Goal: Transaction & Acquisition: Purchase product/service

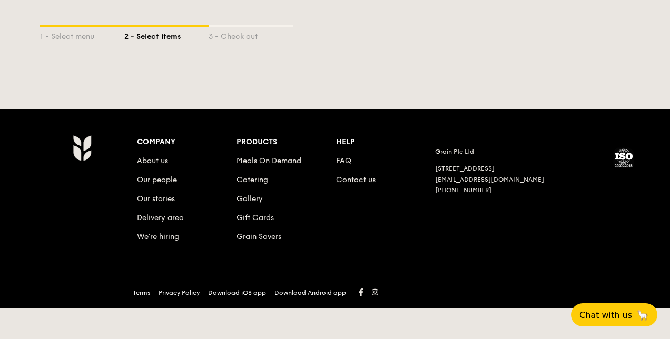
select select
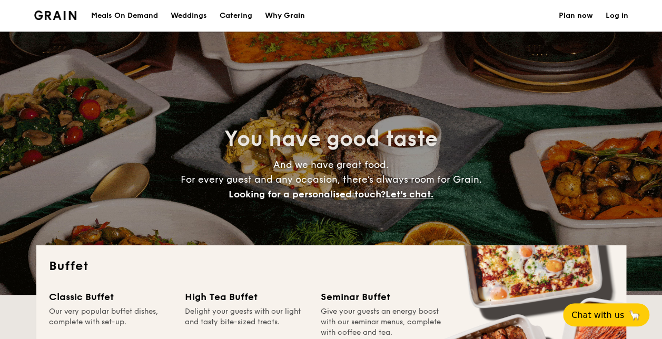
click at [186, 20] on div "Weddings" at bounding box center [189, 16] width 36 height 32
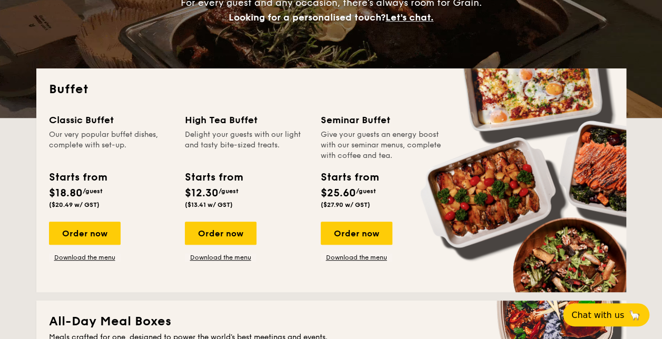
scroll to position [183, 0]
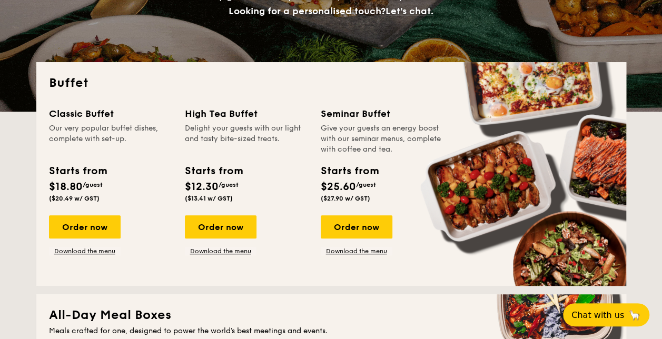
click at [72, 228] on div "Order now" at bounding box center [85, 226] width 72 height 23
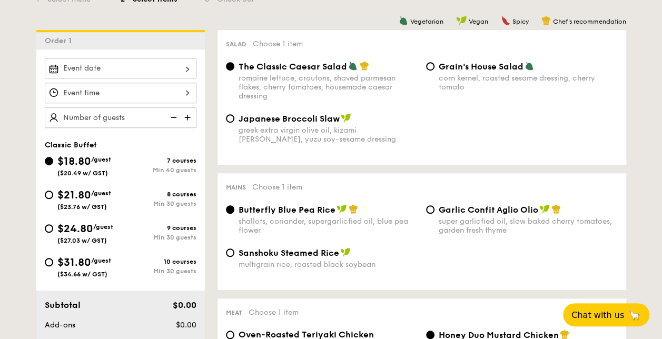
scroll to position [263, 0]
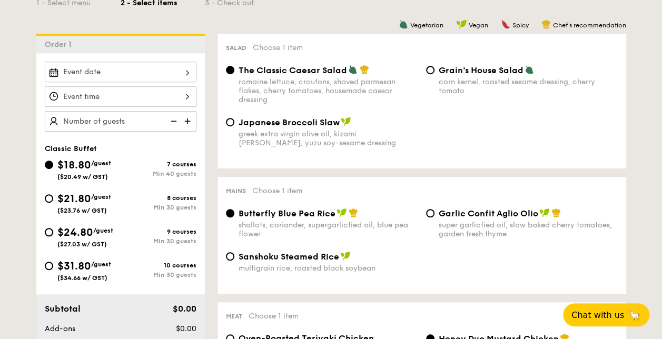
click at [47, 234] on input "$24.80 /guest ($27.03 w/ GST) 9 courses Min 30 guests" at bounding box center [49, 232] width 8 height 8
radio input "true"
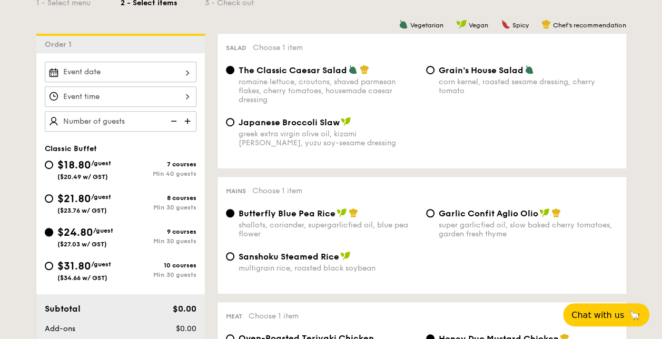
radio input "true"
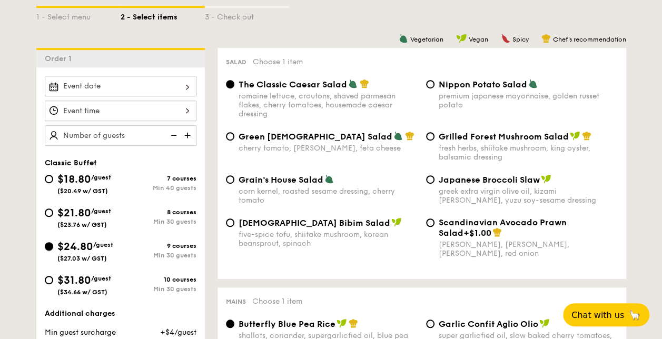
scroll to position [236, 0]
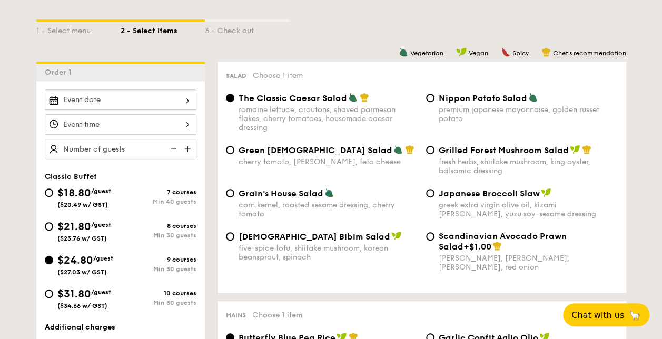
select select
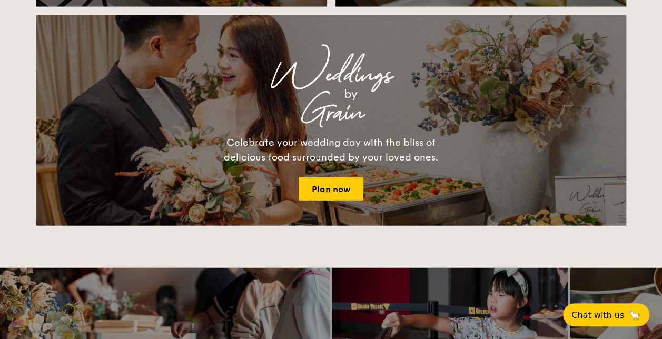
scroll to position [1171, 0]
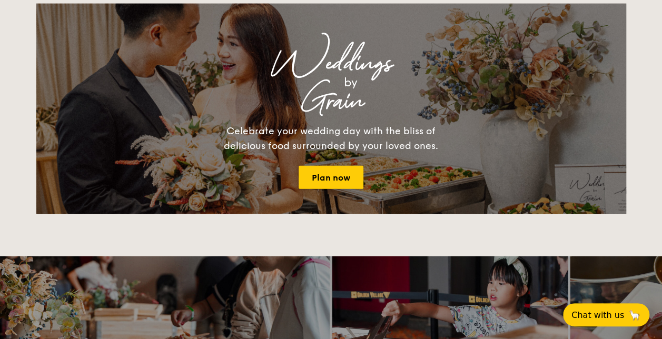
click at [314, 171] on link "Plan now" at bounding box center [331, 177] width 65 height 23
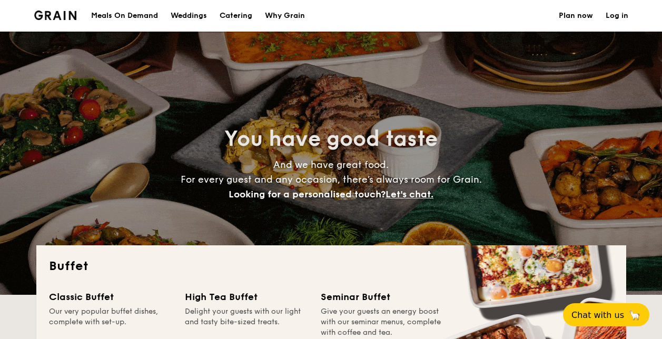
select select
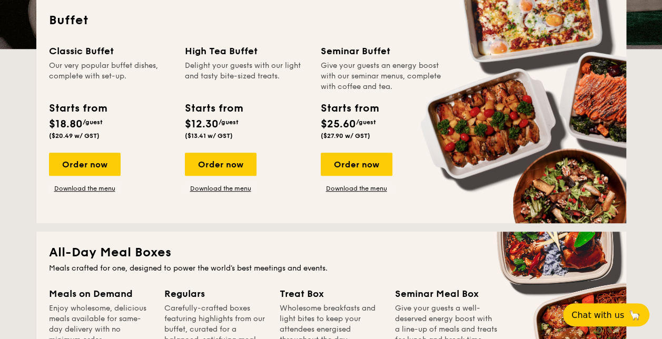
scroll to position [240, 0]
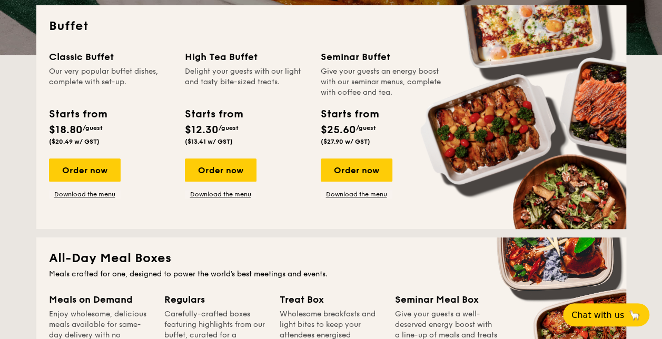
click at [90, 176] on div "Order now" at bounding box center [85, 170] width 72 height 23
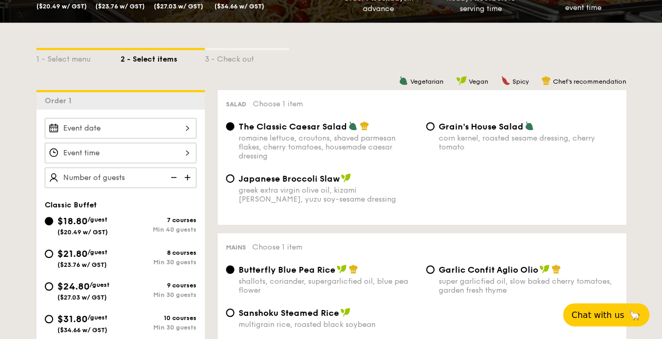
scroll to position [236, 0]
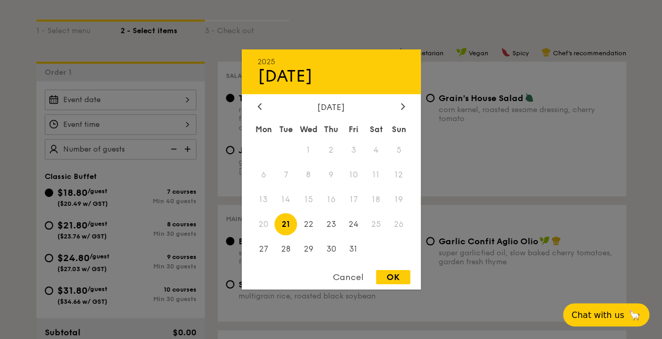
click at [182, 91] on div "2025 Oct [DATE] Tue Wed Thu Fri Sat Sun 1 2 3 4 5 6 7 8 9 10 11 12 13 14 15 16 …" at bounding box center [121, 100] width 152 height 21
click at [400, 102] on div at bounding box center [402, 107] width 9 height 10
click at [373, 252] on span "29" at bounding box center [376, 249] width 23 height 23
click at [391, 276] on div "OK" at bounding box center [393, 277] width 34 height 14
type input "[DATE]"
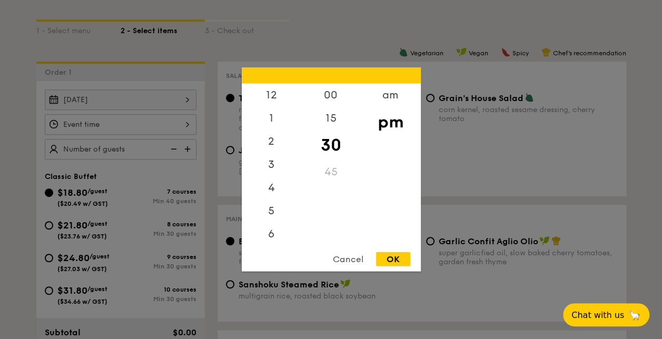
click at [188, 125] on div "12 1 2 3 4 5 6 7 8 9 10 11 00 15 30 45 am pm Cancel OK" at bounding box center [121, 124] width 152 height 21
click at [379, 91] on div "am" at bounding box center [391, 95] width 60 height 23
drag, startPoint x: 296, startPoint y: 173, endPoint x: 285, endPoint y: 227, distance: 54.8
click at [285, 227] on div "12 1 2 3 4 5 6 7 8 9 10 11" at bounding box center [272, 164] width 60 height 161
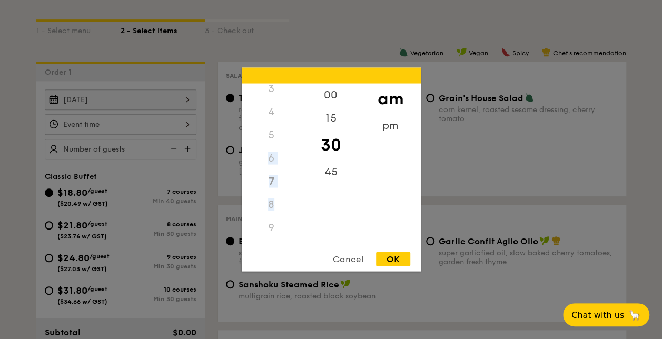
scroll to position [117, 0]
click at [268, 211] on div "10" at bounding box center [272, 210] width 60 height 23
click at [391, 259] on div "OK" at bounding box center [393, 259] width 34 height 14
type input "10:30AM"
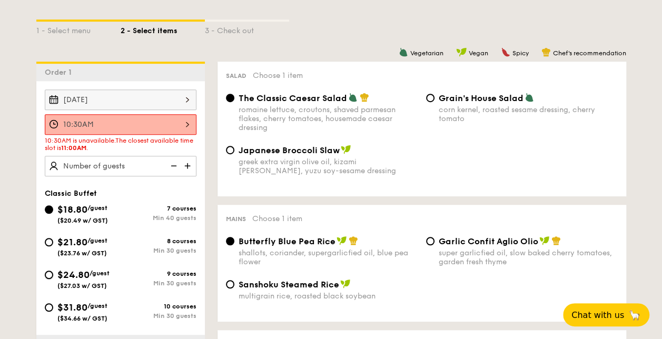
click at [51, 275] on input "$24.80 /guest ($27.03 w/ GST) 9 courses Min 30 guests" at bounding box center [49, 275] width 8 height 8
radio input "true"
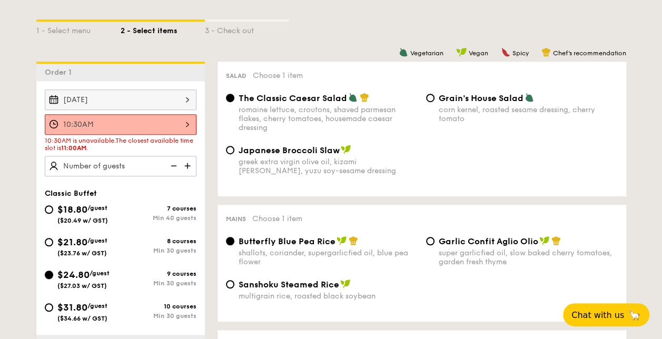
radio input "true"
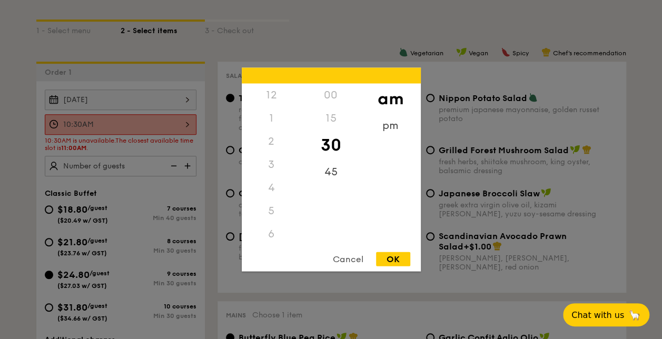
click at [179, 123] on div "10:30AM 12 1 2 3 4 5 6 7 8 9 10 11 00 15 30 45 am pm Cancel OK" at bounding box center [121, 124] width 152 height 21
click at [268, 232] on div "11" at bounding box center [272, 241] width 60 height 23
click at [334, 94] on div "00" at bounding box center [331, 95] width 60 height 23
click at [384, 260] on div "OK" at bounding box center [393, 259] width 34 height 14
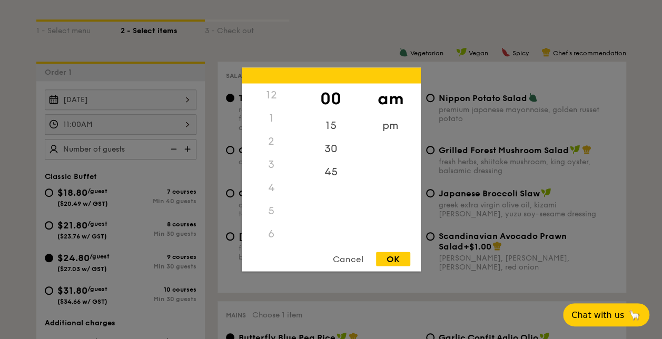
click at [181, 123] on div "11:00AM 12 1 2 3 4 5 6 7 8 9 10 11 00 15 30 45 am pm Cancel OK" at bounding box center [121, 124] width 152 height 21
click at [276, 205] on div "10" at bounding box center [272, 202] width 60 height 23
click at [338, 162] on div "45" at bounding box center [331, 164] width 60 height 23
click at [392, 253] on div "OK" at bounding box center [393, 259] width 34 height 14
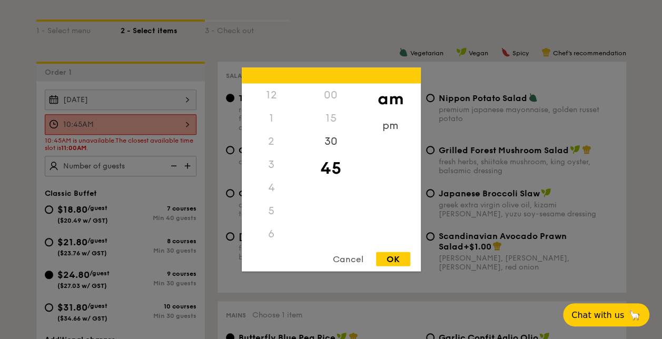
click at [168, 132] on div "10:45AM 12 1 2 3 4 5 6 7 8 9 10 11 00 15 30 45 am pm Cancel OK" at bounding box center [121, 124] width 152 height 21
click at [332, 142] on div "30" at bounding box center [331, 141] width 60 height 23
click at [400, 251] on div "12 1 2 3 4 5 6 7 8 9 10 11 00 15 30 45 am pm Cancel OK" at bounding box center [331, 170] width 179 height 204
click at [400, 258] on div "OK" at bounding box center [393, 259] width 34 height 14
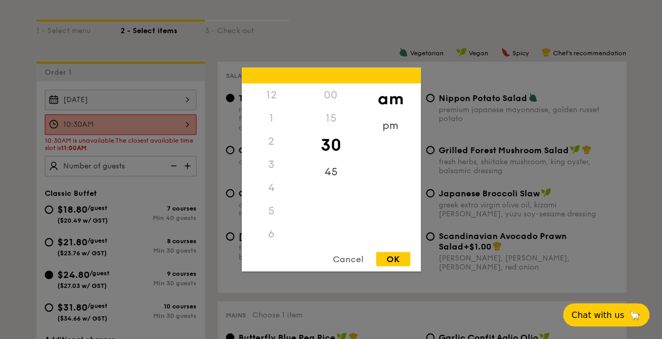
click at [168, 122] on div "10:30AM 12 1 2 3 4 5 6 7 8 9 10 11 00 15 30 45 am pm Cancel OK" at bounding box center [121, 124] width 152 height 21
click at [268, 243] on div "11" at bounding box center [272, 241] width 60 height 23
click at [334, 98] on div "00" at bounding box center [331, 95] width 60 height 23
click at [401, 251] on div "12 1 2 3 4 5 6 7 8 9 10 11 00 15 30 45 am pm Cancel OK" at bounding box center [331, 170] width 179 height 204
click at [400, 256] on div "OK" at bounding box center [393, 259] width 34 height 14
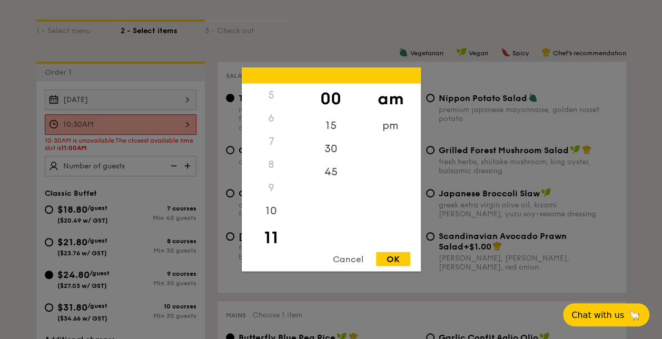
type input "11:00AM"
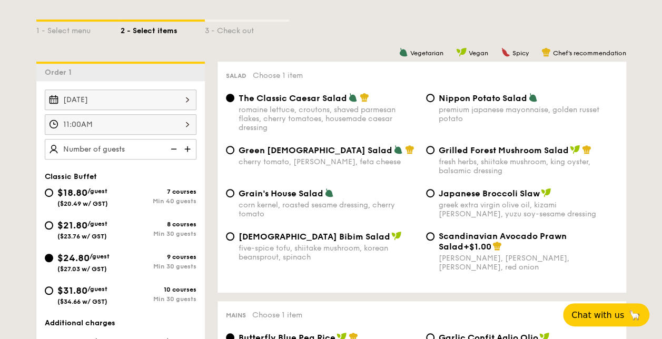
click at [193, 144] on img at bounding box center [189, 149] width 16 height 20
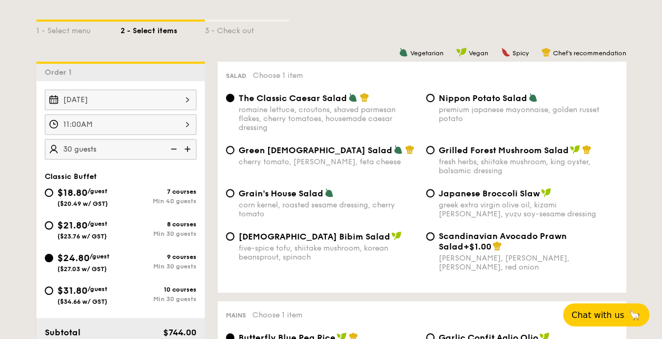
click at [193, 144] on img at bounding box center [189, 149] width 16 height 20
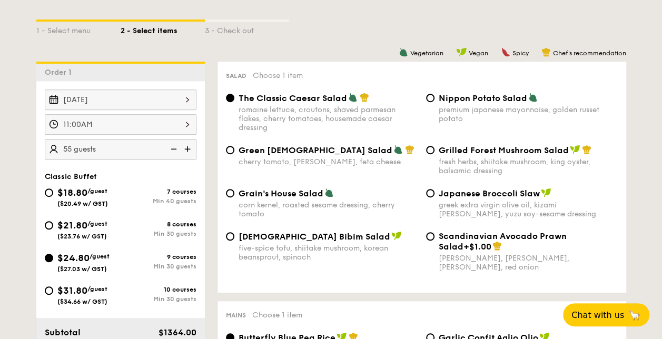
click at [193, 144] on img at bounding box center [189, 149] width 16 height 20
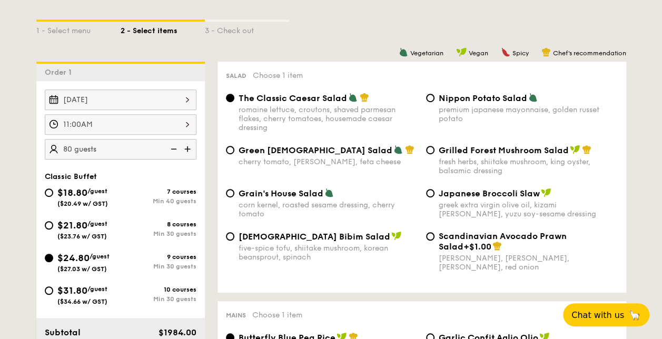
click at [193, 144] on img at bounding box center [189, 149] width 16 height 20
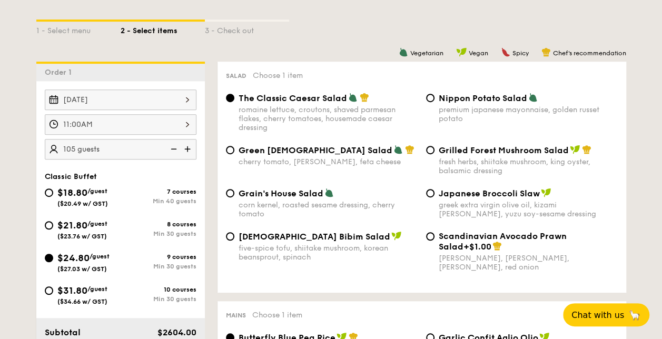
click at [193, 144] on img at bounding box center [189, 149] width 16 height 20
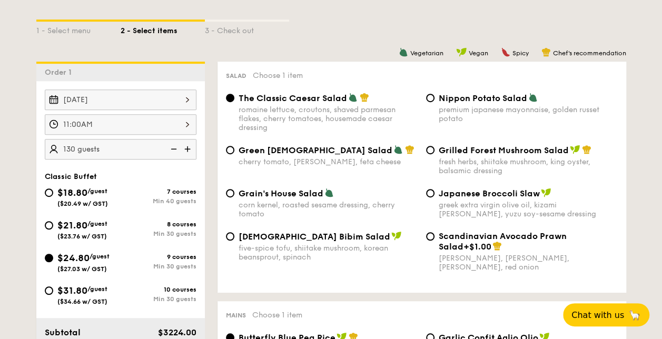
click at [193, 144] on img at bounding box center [189, 149] width 16 height 20
click at [183, 148] on img at bounding box center [189, 149] width 16 height 20
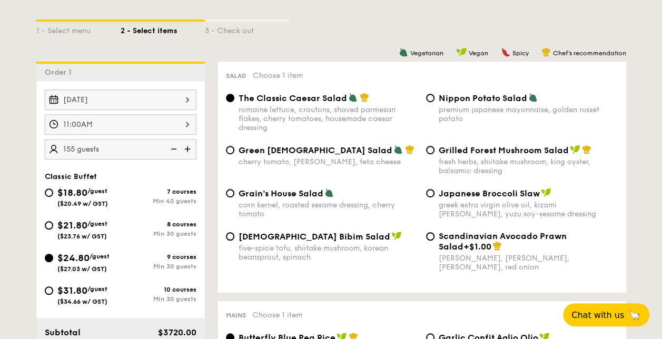
click at [183, 148] on img at bounding box center [189, 149] width 16 height 20
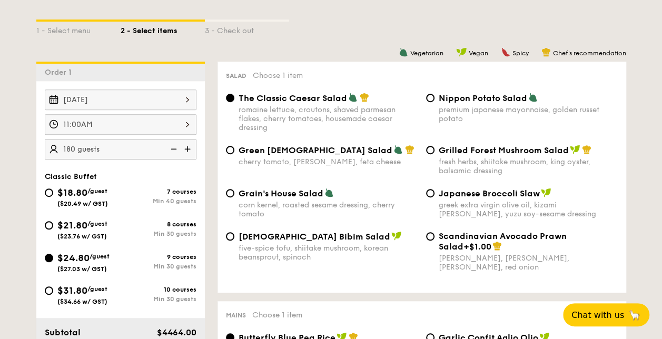
click at [183, 148] on img at bounding box center [189, 149] width 16 height 20
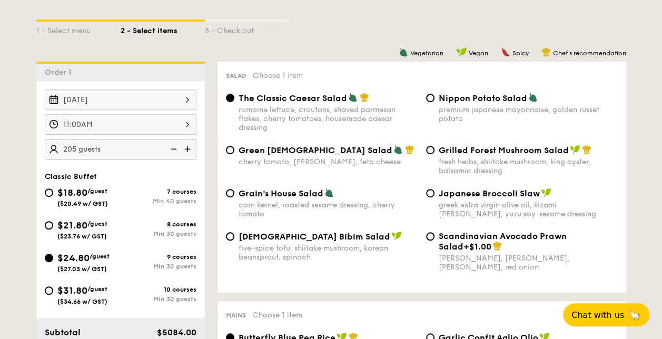
click at [183, 148] on img at bounding box center [189, 149] width 16 height 20
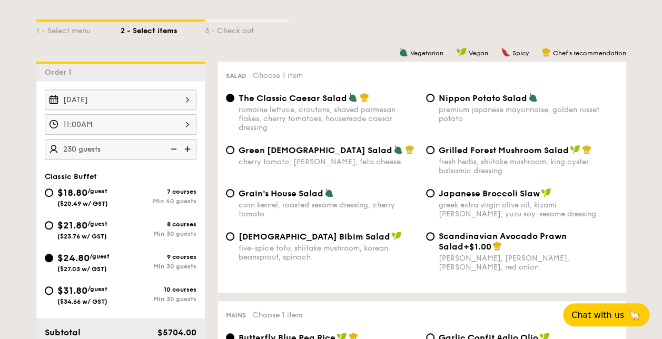
click at [183, 148] on img at bounding box center [189, 149] width 16 height 20
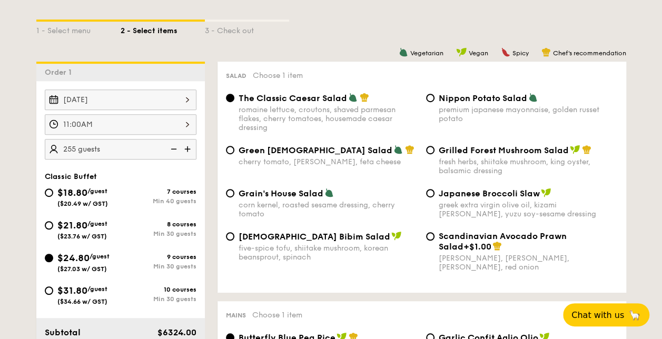
click at [183, 148] on img at bounding box center [189, 149] width 16 height 20
click at [172, 147] on img at bounding box center [173, 149] width 16 height 20
type input "250 guests"
click at [445, 197] on span "Japanese Broccoli Slaw" at bounding box center [489, 194] width 101 height 10
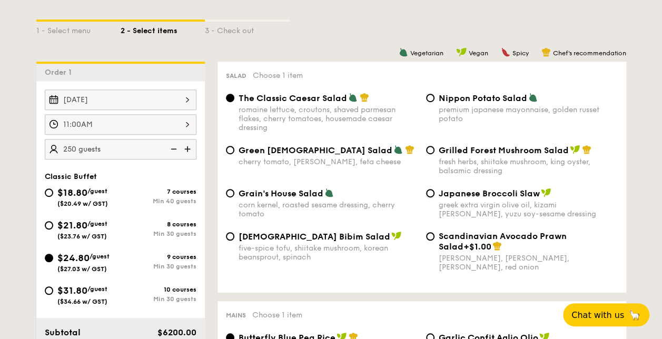
click at [435, 197] on input "Japanese Broccoli Slaw greek extra virgin olive oil, kizami [PERSON_NAME], yuzu…" at bounding box center [430, 193] width 8 height 8
radio input "true"
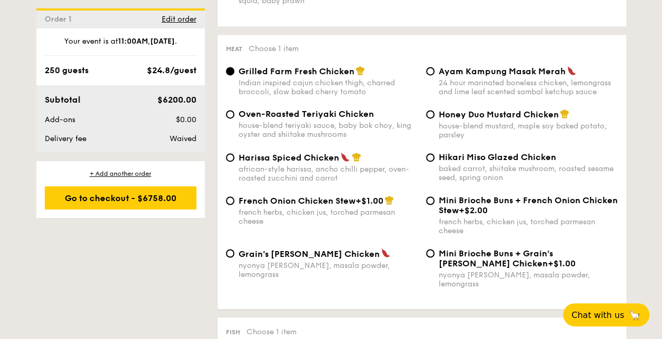
scroll to position [767, 0]
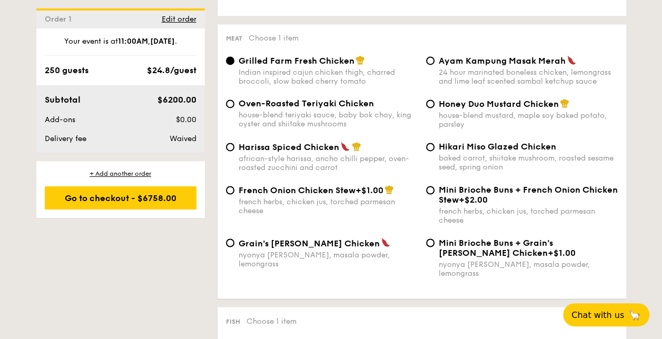
click at [430, 106] on input "Honey Duo Mustard Chicken house-blend mustard, maple soy baked potato, parsley" at bounding box center [430, 104] width 8 height 8
radio input "true"
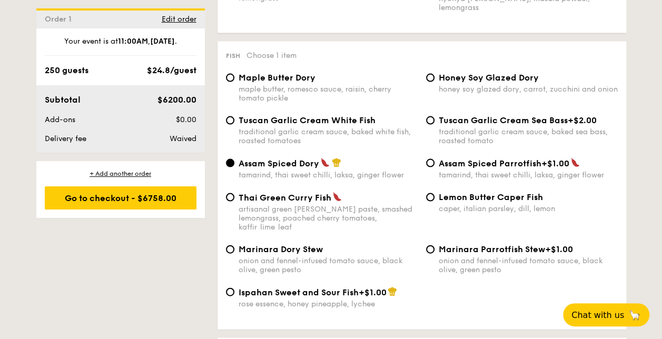
scroll to position [1043, 0]
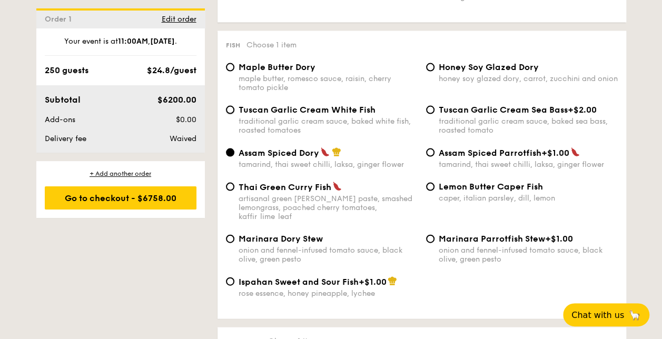
click at [231, 106] on input "Tuscan Garlic Cream White Fish traditional garlic cream sauce, baked white fish…" at bounding box center [230, 110] width 8 height 8
radio input "true"
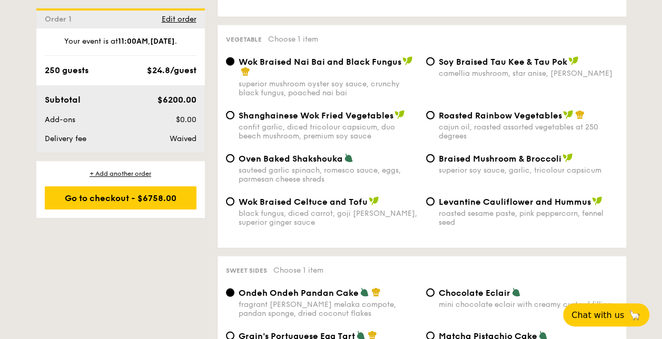
scroll to position [1372, 0]
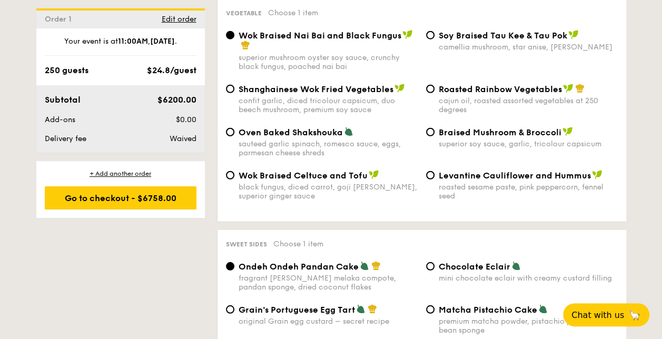
click at [231, 128] on input "Oven Baked Shakshouka sauteed garlic spinach, romesco sauce, eggs, parmesan che…" at bounding box center [230, 132] width 8 height 8
radio input "true"
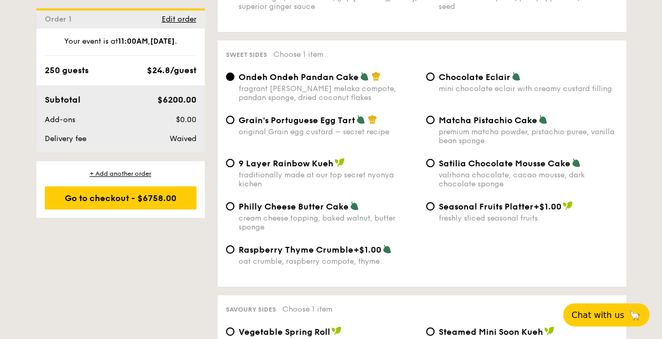
scroll to position [1565, 0]
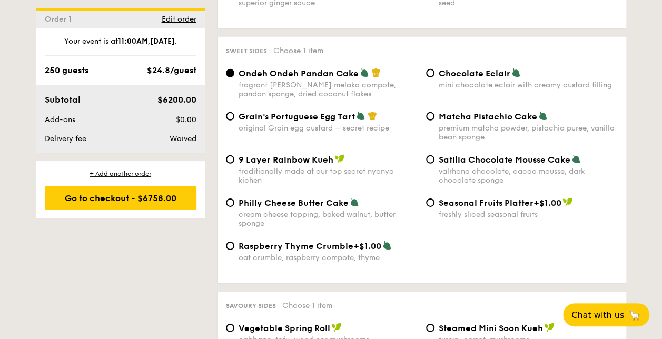
click at [419, 95] on div "Ondeh Ondeh Pandan Cake fragrant [PERSON_NAME] melaka compote, pandan sponge, d…" at bounding box center [422, 89] width 400 height 43
click at [431, 80] on label "Chocolate Eclair mini chocolate eclair with creamy custard filling" at bounding box center [522, 85] width 192 height 10
click at [431, 72] on input "Chocolate Eclair mini chocolate eclair with creamy custard filling" at bounding box center [430, 73] width 8 height 8
radio input "true"
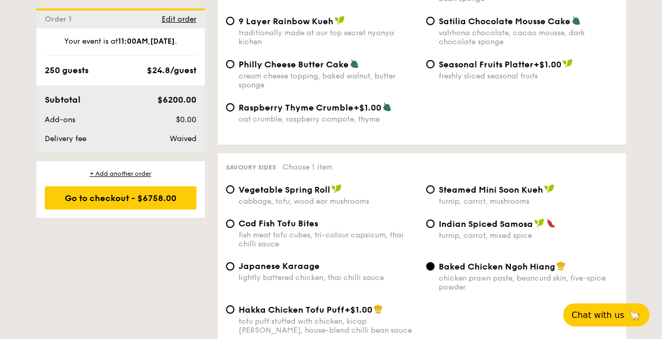
scroll to position [1702, 0]
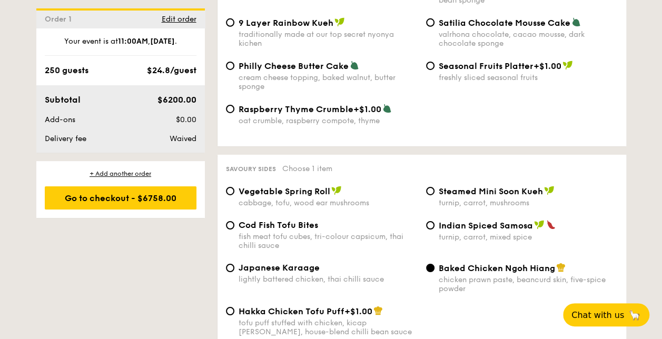
click at [128, 199] on div "Go to checkout - $6758.00" at bounding box center [121, 198] width 152 height 23
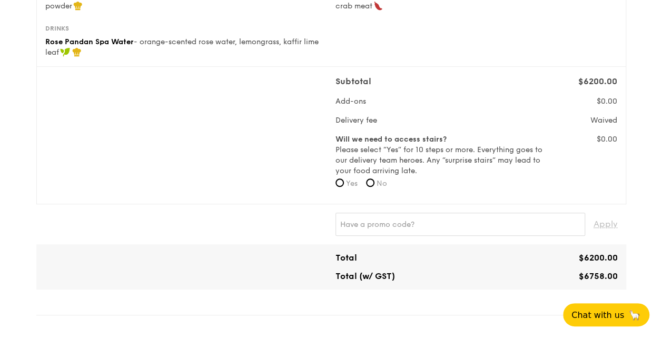
scroll to position [329, 0]
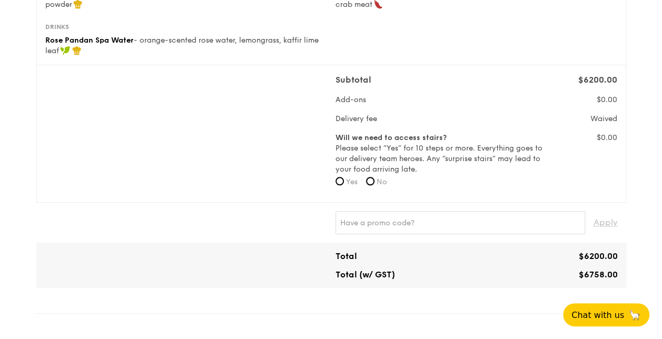
click at [372, 177] on input "No" at bounding box center [370, 181] width 8 height 8
radio input "true"
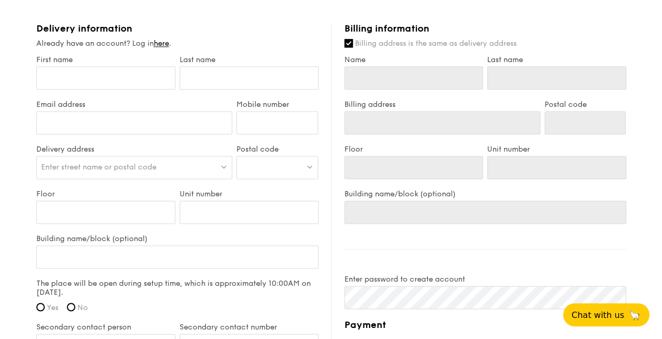
scroll to position [650, 0]
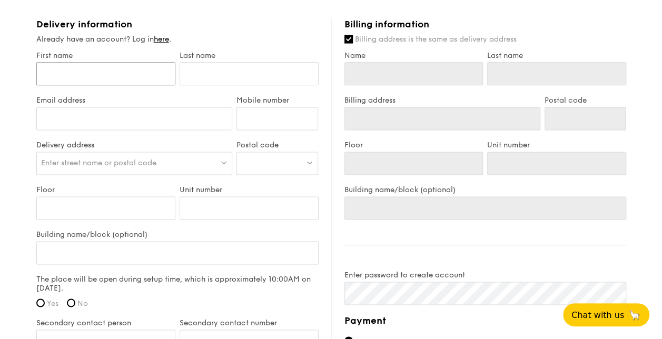
click at [114, 76] on input "First name" at bounding box center [105, 73] width 139 height 23
type input "J"
type input "Je"
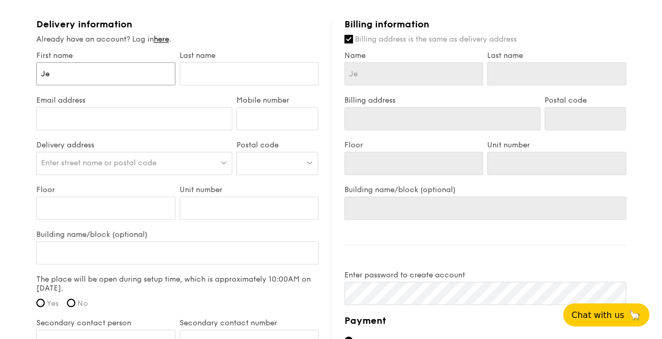
type input "Jer"
type input "Jero"
type input "[PERSON_NAME]"
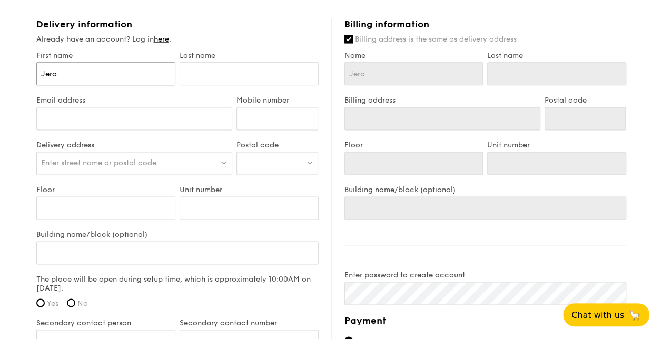
type input "[PERSON_NAME]"
click at [214, 80] on input "text" at bounding box center [249, 73] width 139 height 23
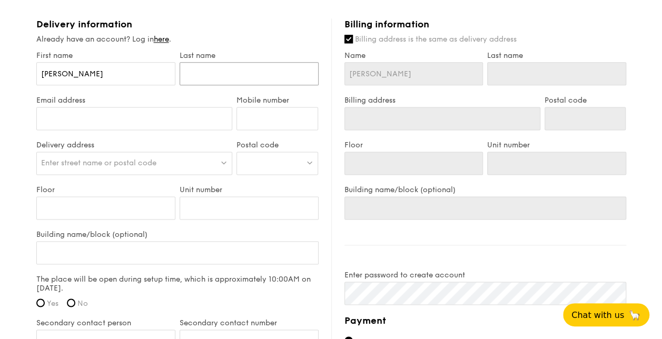
type input "L"
type input "Le"
type input "[PERSON_NAME]"
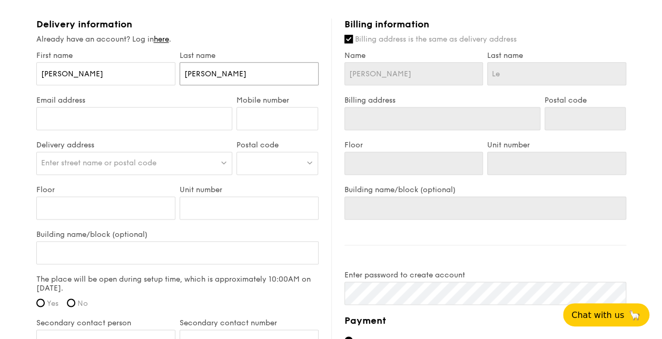
type input "[PERSON_NAME]"
click at [172, 122] on input "Email address" at bounding box center [134, 118] width 197 height 23
type input "[PERSON_NAME][EMAIL_ADDRESS][DOMAIN_NAME]"
click at [246, 124] on input "Mobile number" at bounding box center [278, 118] width 82 height 23
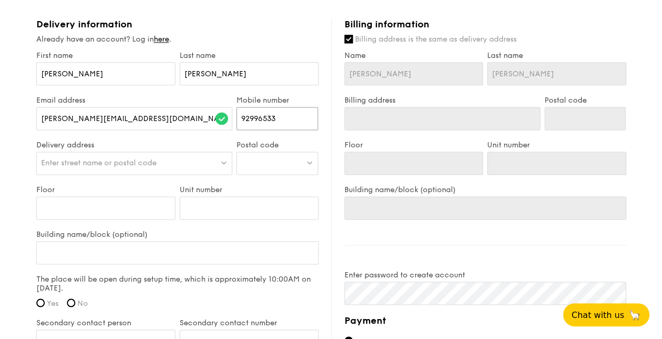
type input "92996533"
click at [196, 163] on div "Enter street name or postal code" at bounding box center [134, 163] width 197 height 23
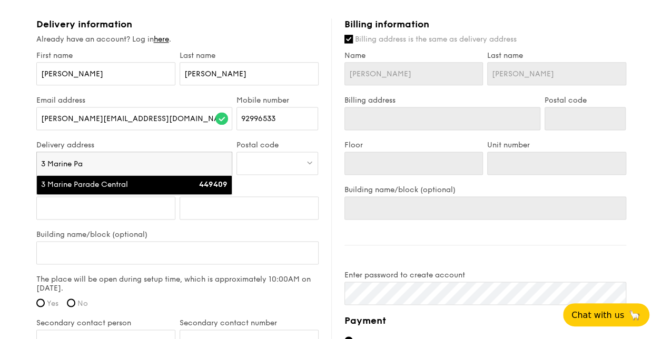
type input "3 Marine Pa"
click at [188, 190] on li "3 Marine Parade Central 449409" at bounding box center [134, 184] width 195 height 19
type input "3 Marine Parade Central"
type input "449409"
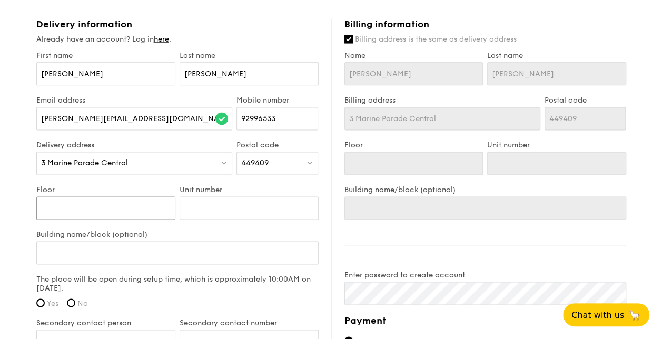
click at [151, 216] on input "Floor" at bounding box center [105, 208] width 139 height 23
type input "1"
click at [212, 217] on input "Unit number" at bounding box center [249, 208] width 139 height 23
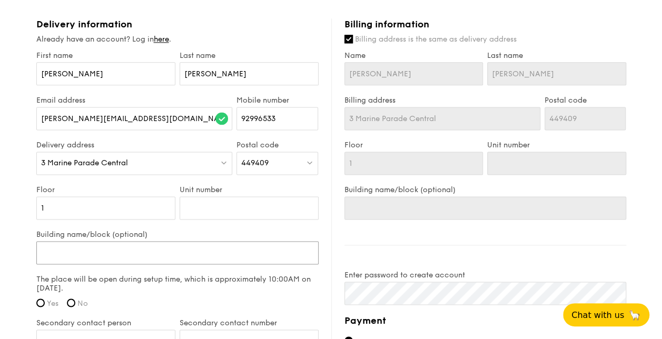
click at [204, 246] on input "Building name/block (optional)" at bounding box center [177, 252] width 282 height 23
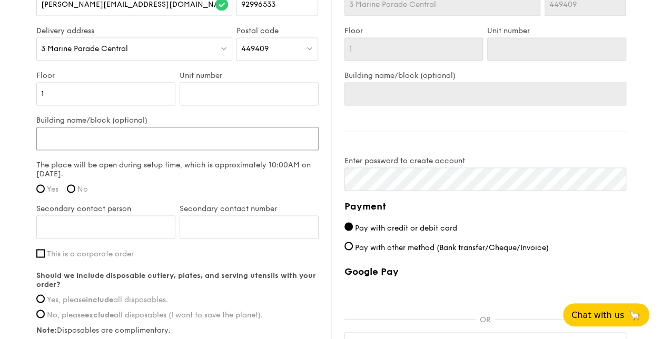
scroll to position [764, 0]
click at [41, 185] on input "Yes" at bounding box center [40, 188] width 8 height 8
radio input "true"
click at [79, 223] on input "Secondary contact person" at bounding box center [105, 226] width 139 height 23
type input "[PERSON_NAME]"
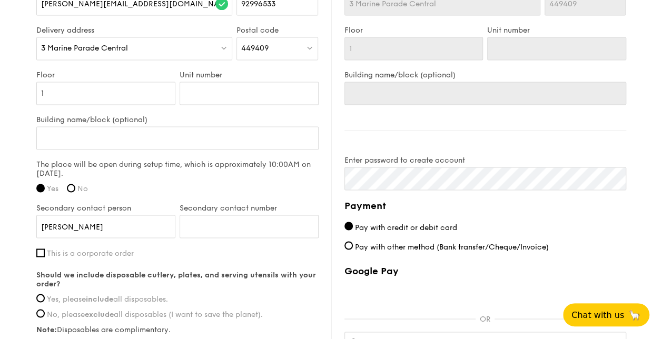
click at [81, 150] on div "Building name/block (optional)" at bounding box center [177, 137] width 282 height 45
click at [86, 141] on input "Building name/block (optional)" at bounding box center [177, 137] width 282 height 23
click at [224, 222] on input "Secondary contact number" at bounding box center [249, 226] width 139 height 23
type input "81280057"
click at [191, 263] on div "First name [PERSON_NAME] Last name [PERSON_NAME] address [PERSON_NAME][EMAIL_AD…" at bounding box center [177, 165] width 282 height 458
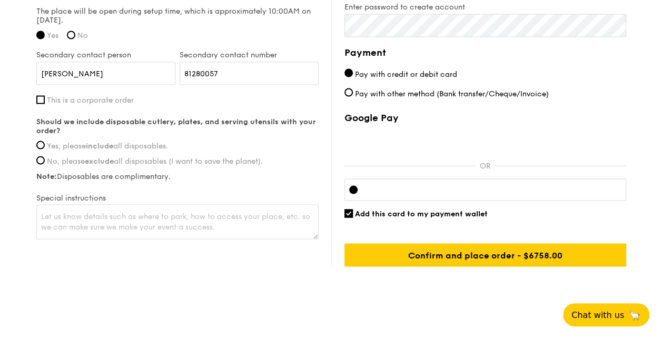
scroll to position [920, 0]
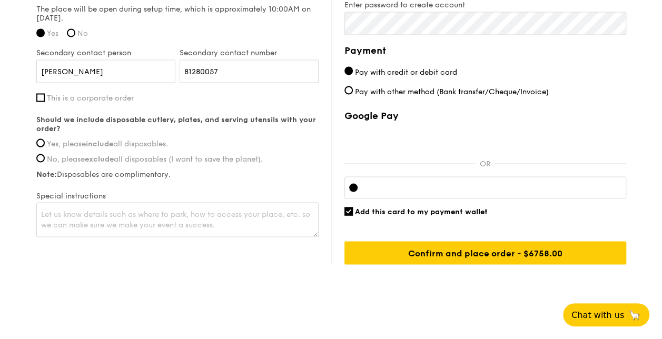
click at [39, 141] on input "Yes, please include all disposables." at bounding box center [40, 143] width 8 height 8
radio input "true"
click at [99, 215] on textarea at bounding box center [177, 219] width 282 height 35
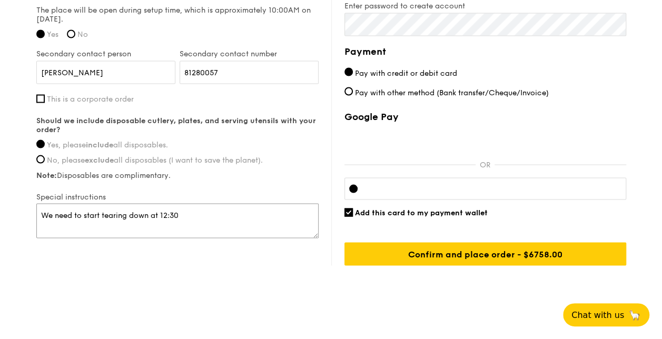
scroll to position [927, 0]
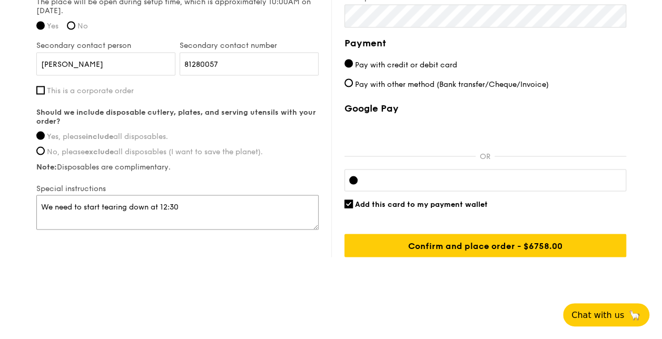
type textarea "We need to start tearing down at 12:30"
click at [351, 201] on input "Add this card to my payment wallet" at bounding box center [349, 204] width 8 height 8
checkbox input "false"
click at [440, 241] on input "Confirm and place order - $6758.00" at bounding box center [486, 245] width 282 height 23
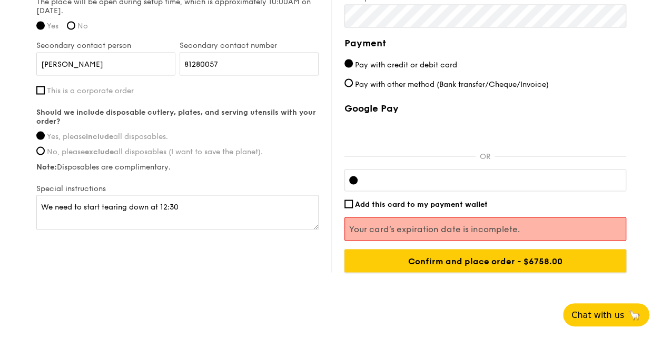
click at [497, 259] on input "Confirm and place order - $6758.00" at bounding box center [486, 260] width 282 height 23
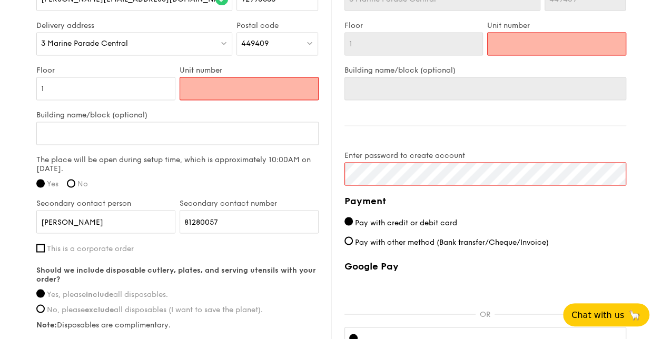
scroll to position [762, 0]
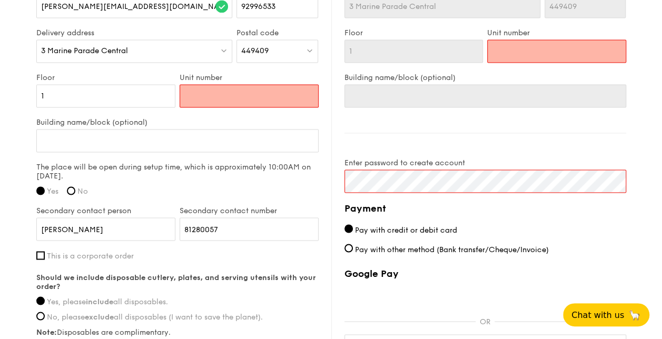
type input "-"
type input "0"
type input "00"
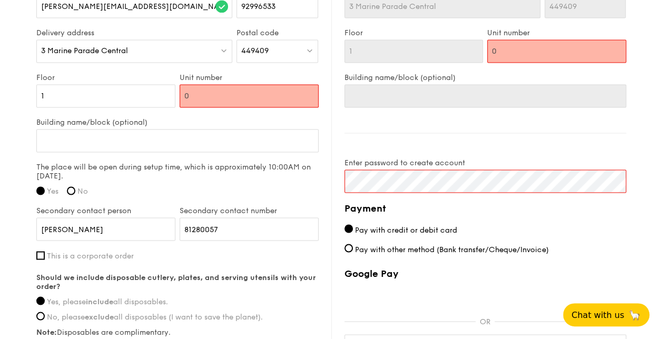
type input "00"
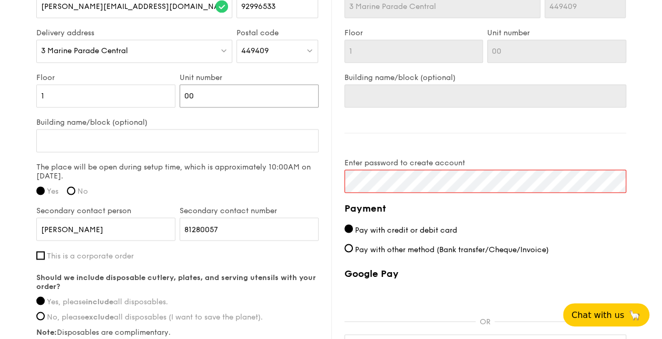
scroll to position [927, 0]
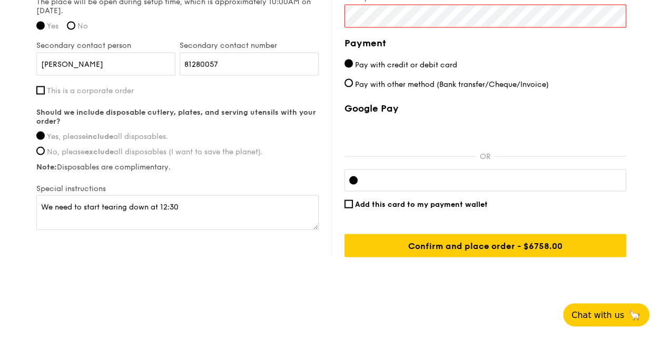
type input "00"
click at [518, 250] on input "Confirm and place order - $6758.00" at bounding box center [486, 245] width 282 height 23
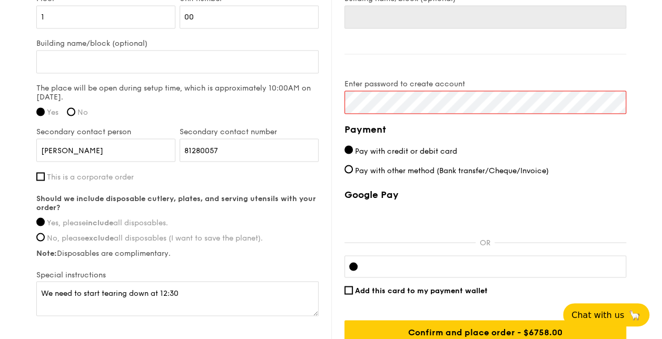
scroll to position [839, 0]
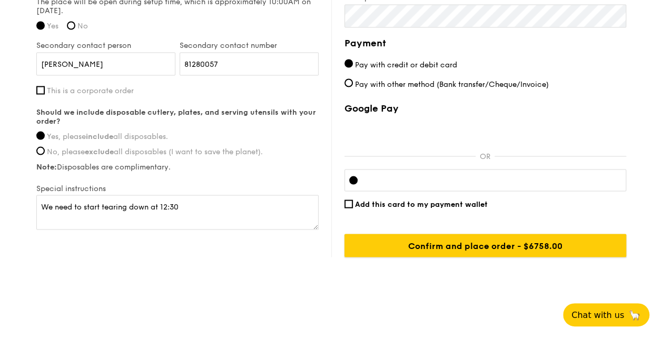
click at [523, 245] on input "Confirm and place order - $6758.00" at bounding box center [486, 245] width 282 height 23
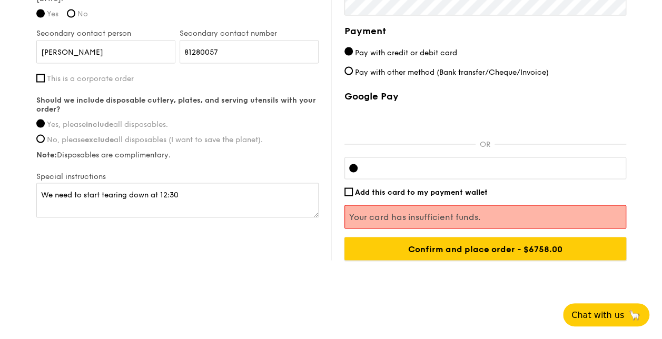
scroll to position [942, 0]
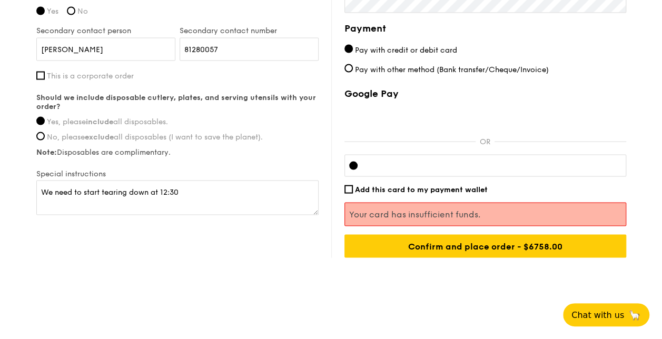
click at [62, 47] on input "[PERSON_NAME]" at bounding box center [105, 48] width 139 height 23
type input "[PERSON_NAME]"
click at [550, 252] on input "Confirm and place order - $6758.00" at bounding box center [486, 245] width 282 height 23
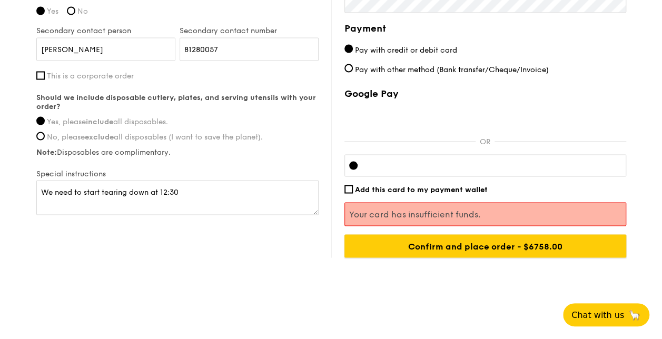
scroll to position [927, 0]
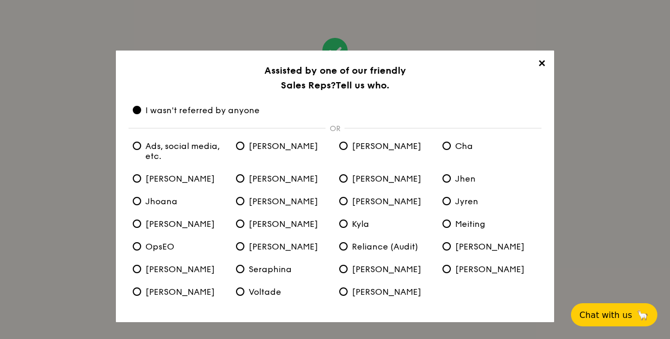
click at [535, 65] on span "✕" at bounding box center [541, 65] width 15 height 15
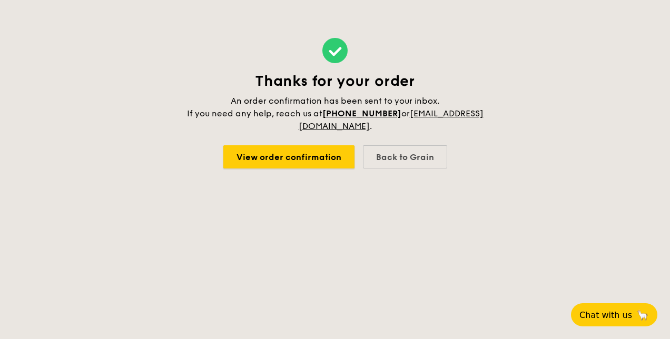
click at [303, 157] on link "View order confirmation" at bounding box center [288, 156] width 131 height 23
